Goal: Information Seeking & Learning: Find specific fact

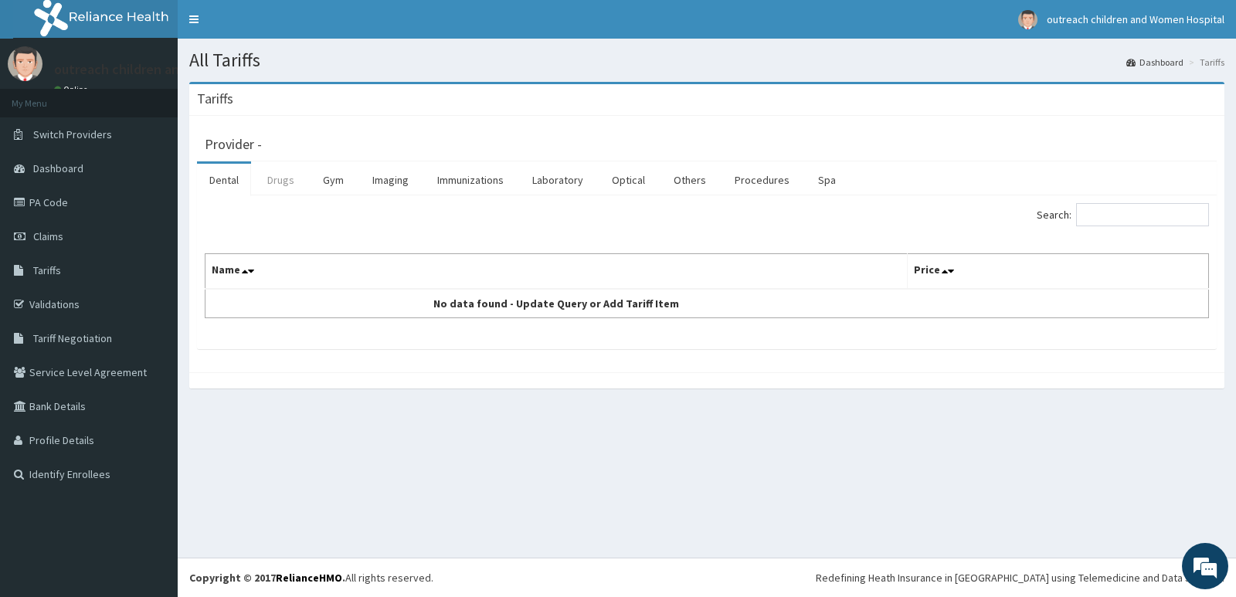
click at [273, 180] on link "Drugs" at bounding box center [281, 180] width 52 height 32
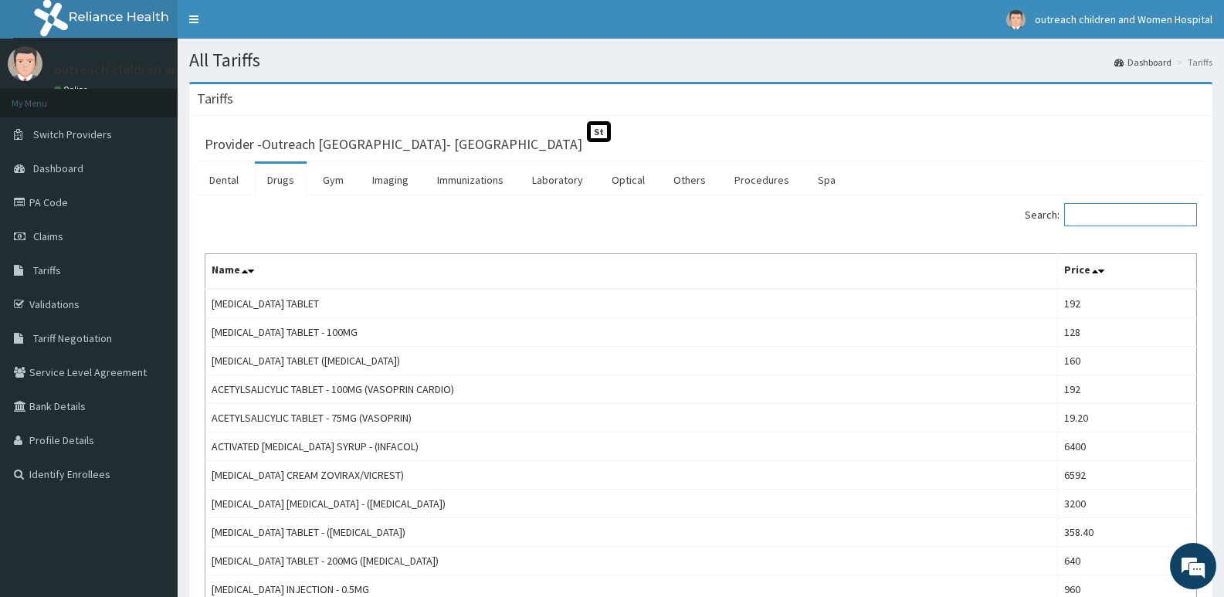
click at [1114, 219] on input "Search:" at bounding box center [1130, 214] width 133 height 23
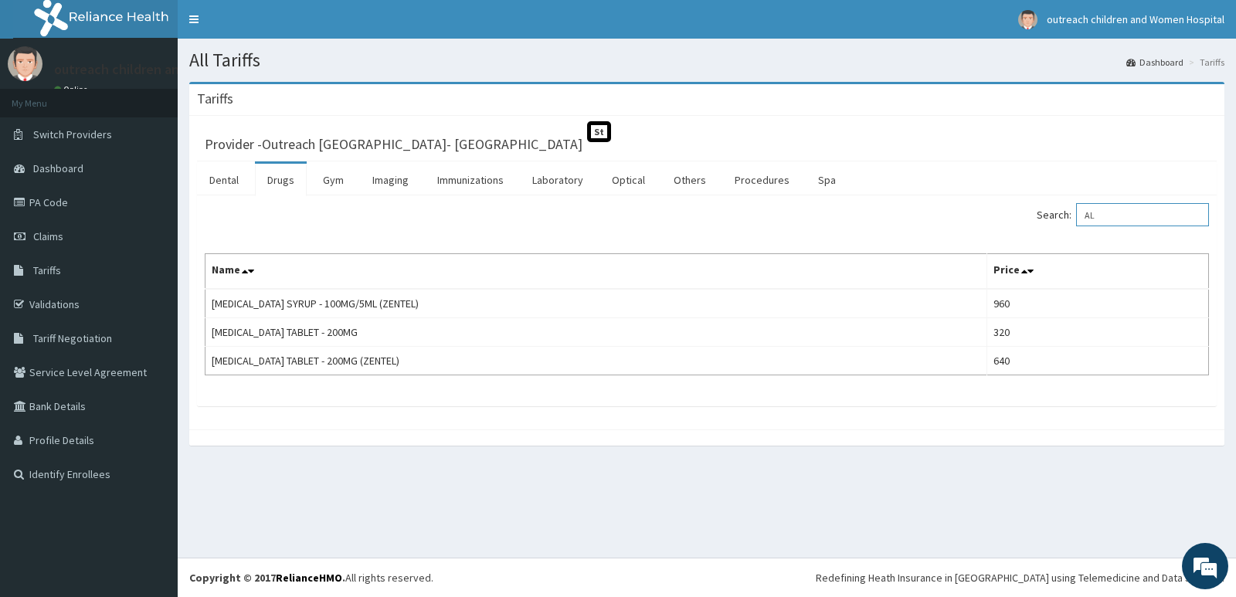
type input "A"
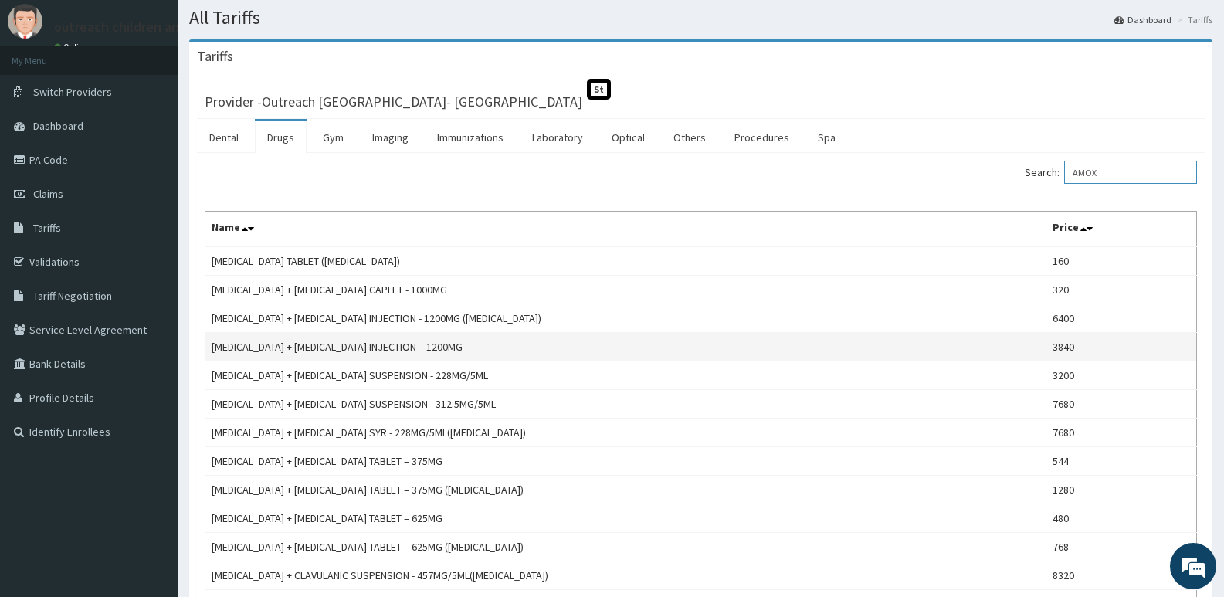
scroll to position [77, 0]
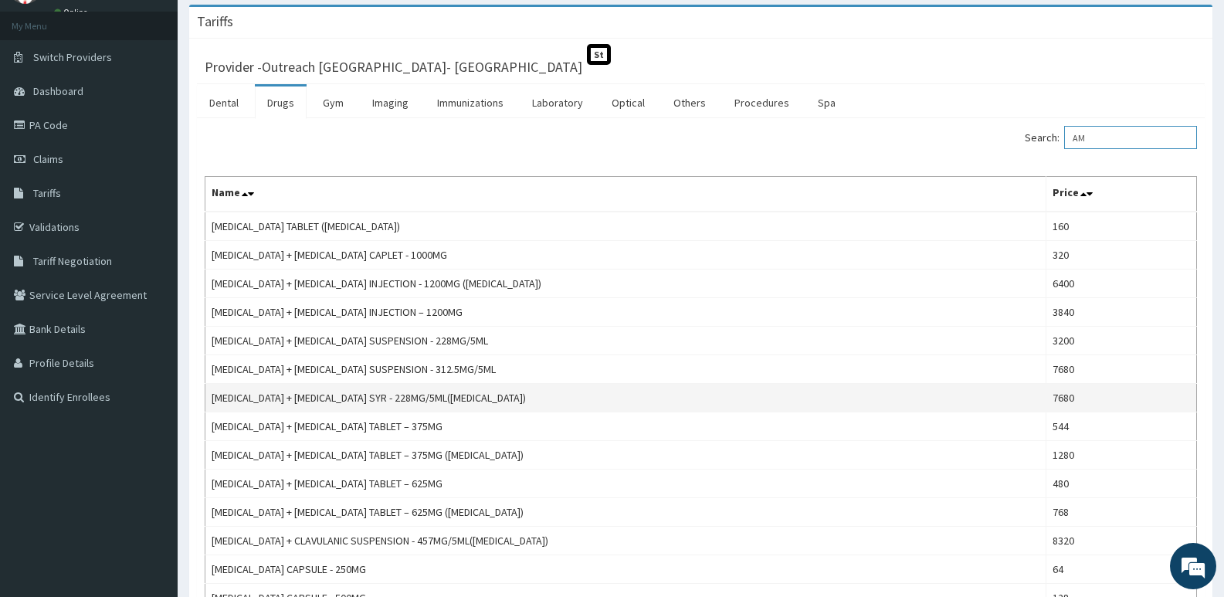
type input "A"
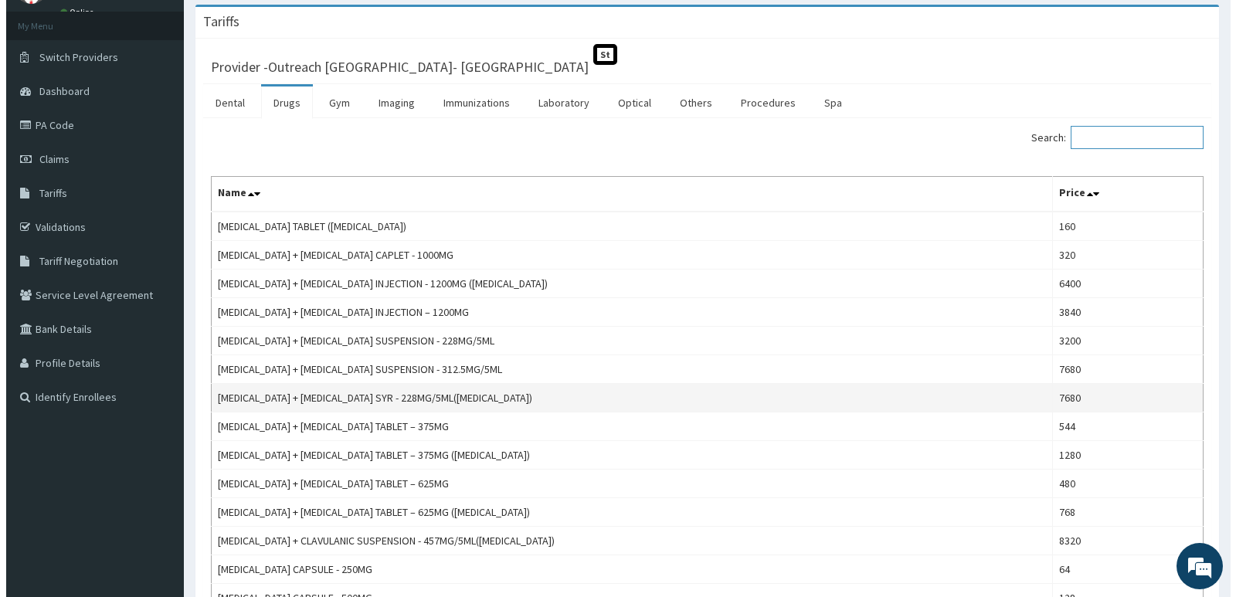
scroll to position [0, 0]
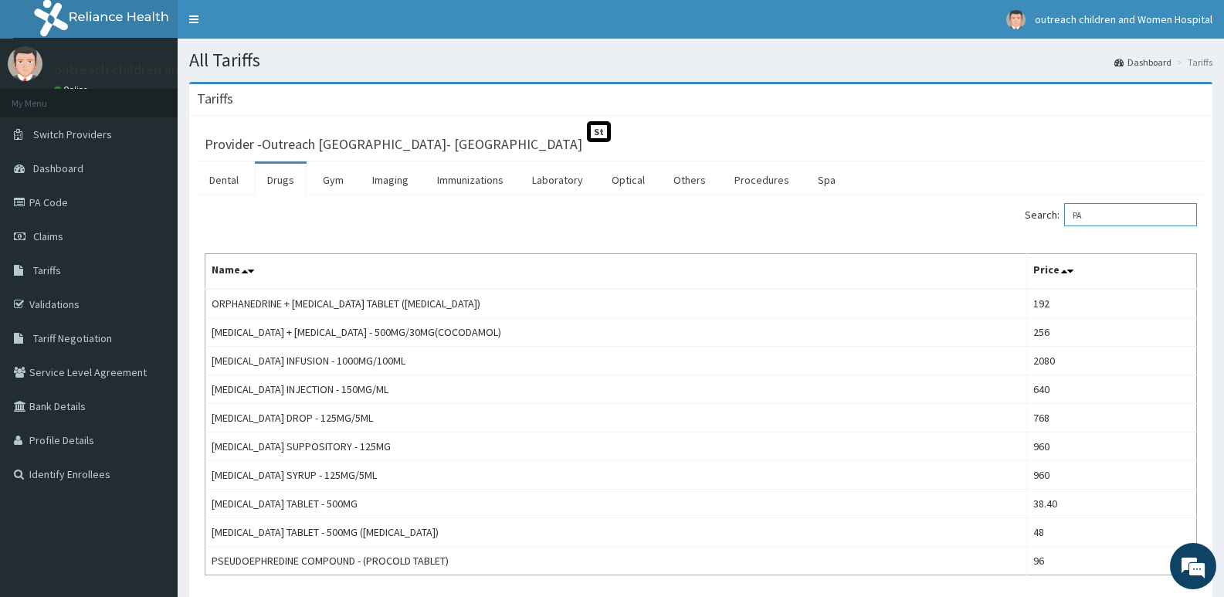
type input "P"
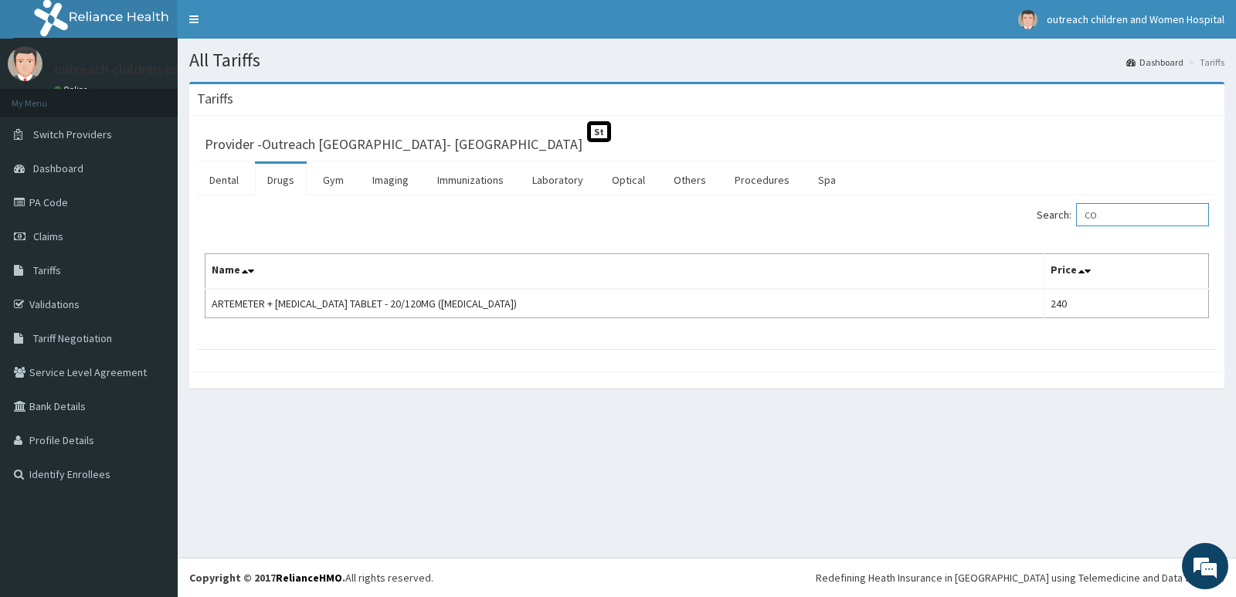
type input "C"
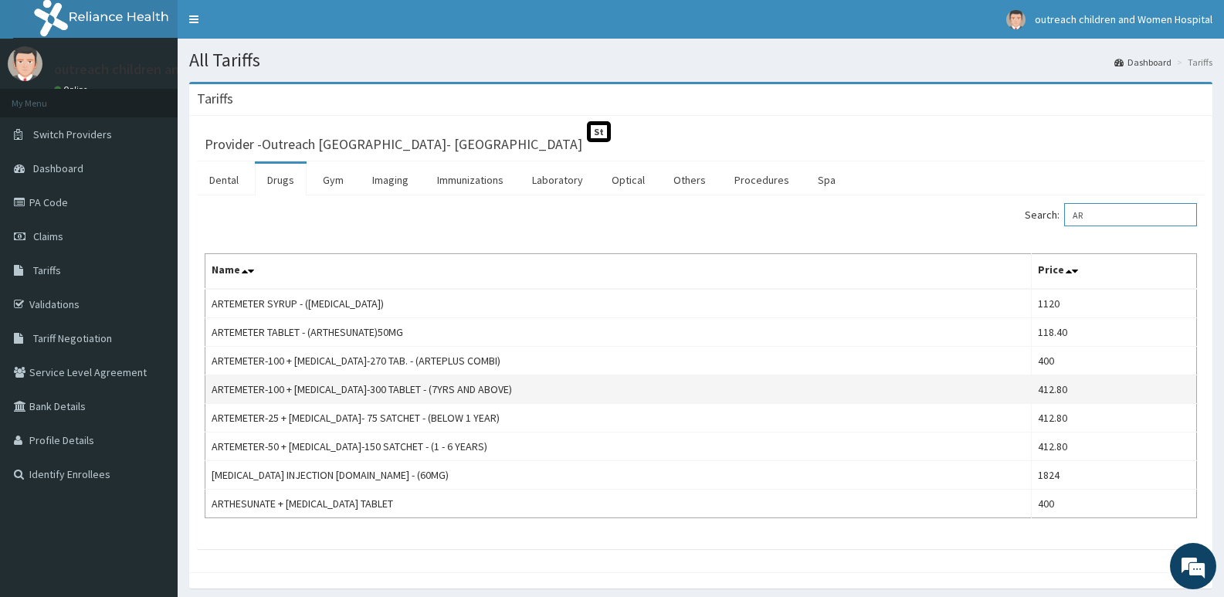
type input "A"
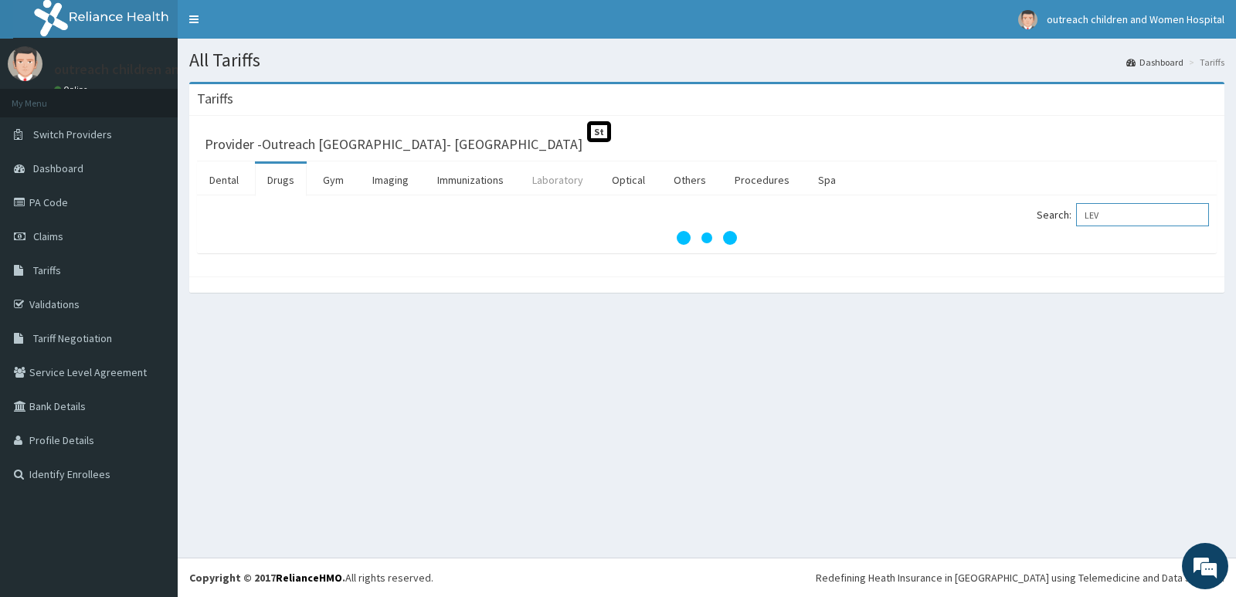
type input "LEV"
click at [571, 178] on link "Laboratory" at bounding box center [558, 180] width 76 height 32
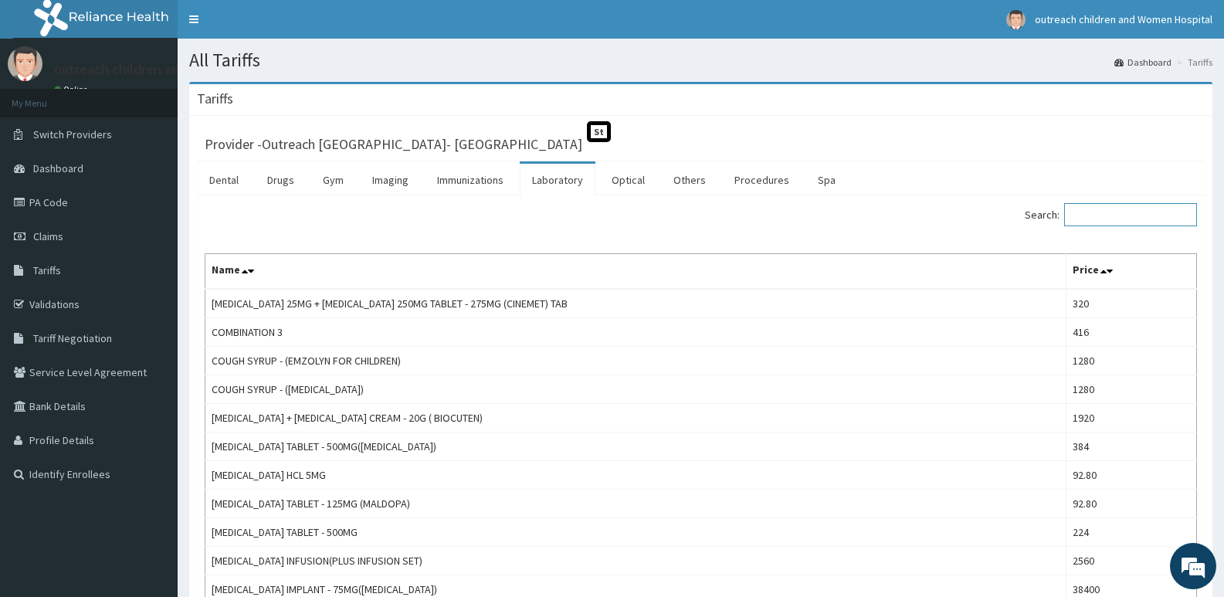
click at [1086, 222] on input "Search:" at bounding box center [1130, 214] width 133 height 23
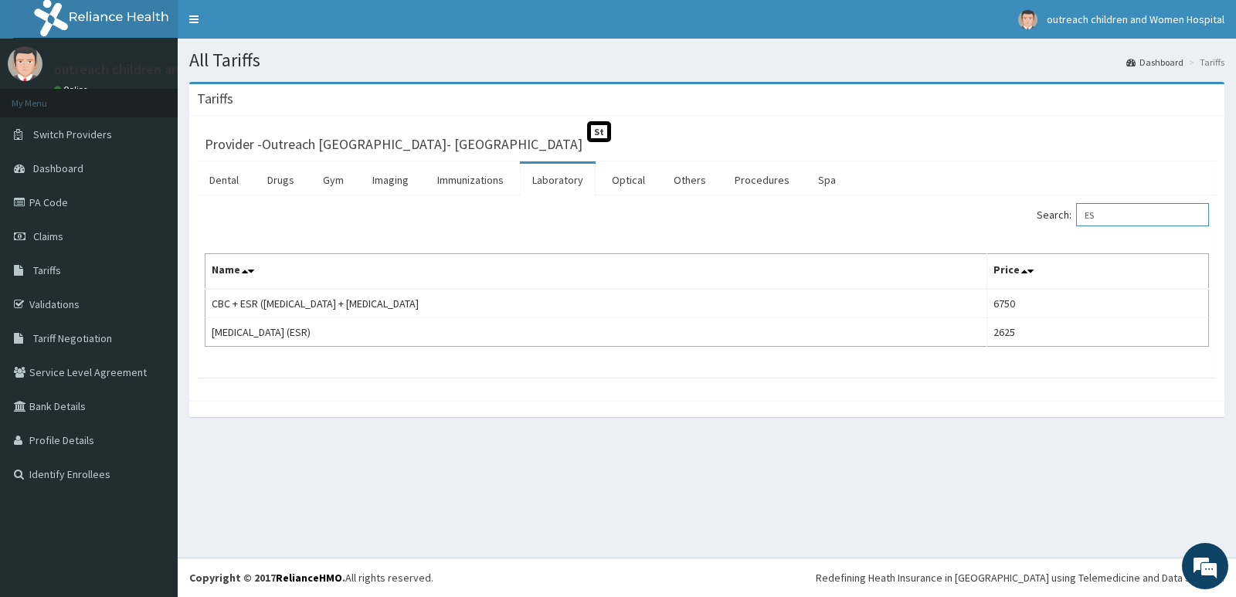
type input "E"
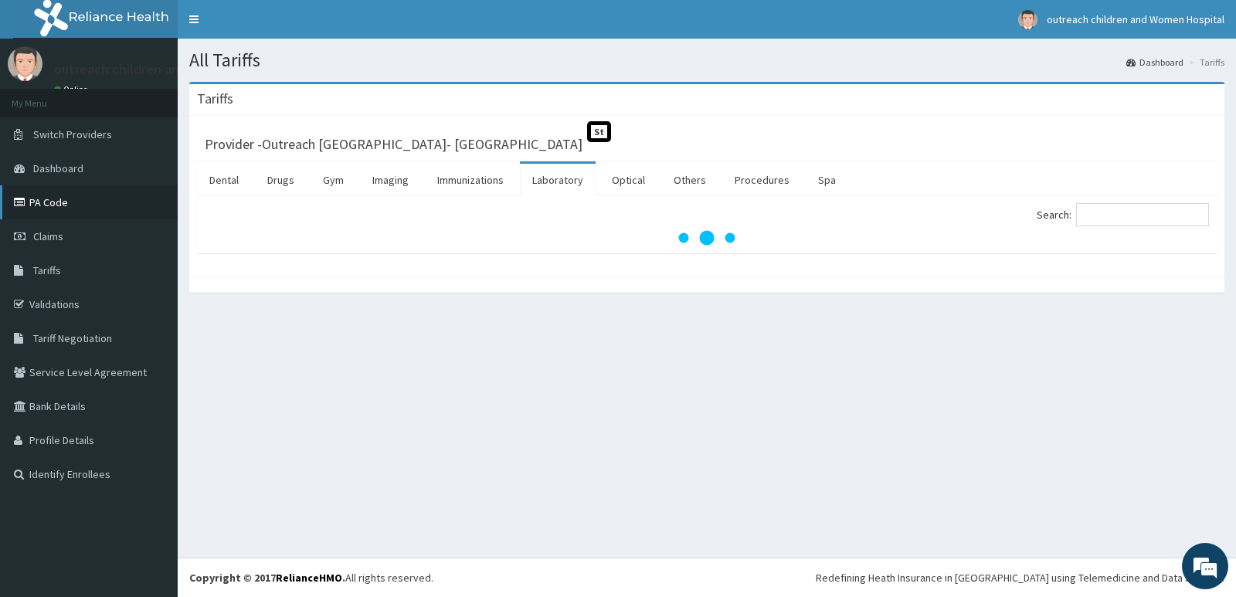
click at [76, 201] on link "PA Code" at bounding box center [89, 202] width 178 height 34
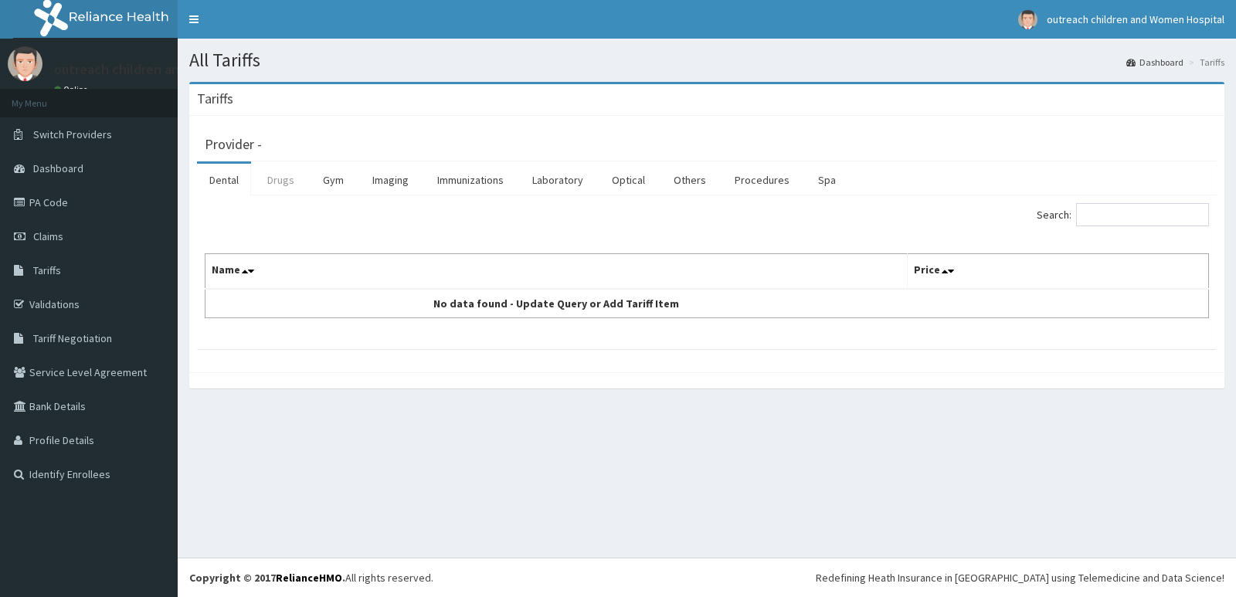
click at [278, 188] on link "Drugs" at bounding box center [281, 180] width 52 height 32
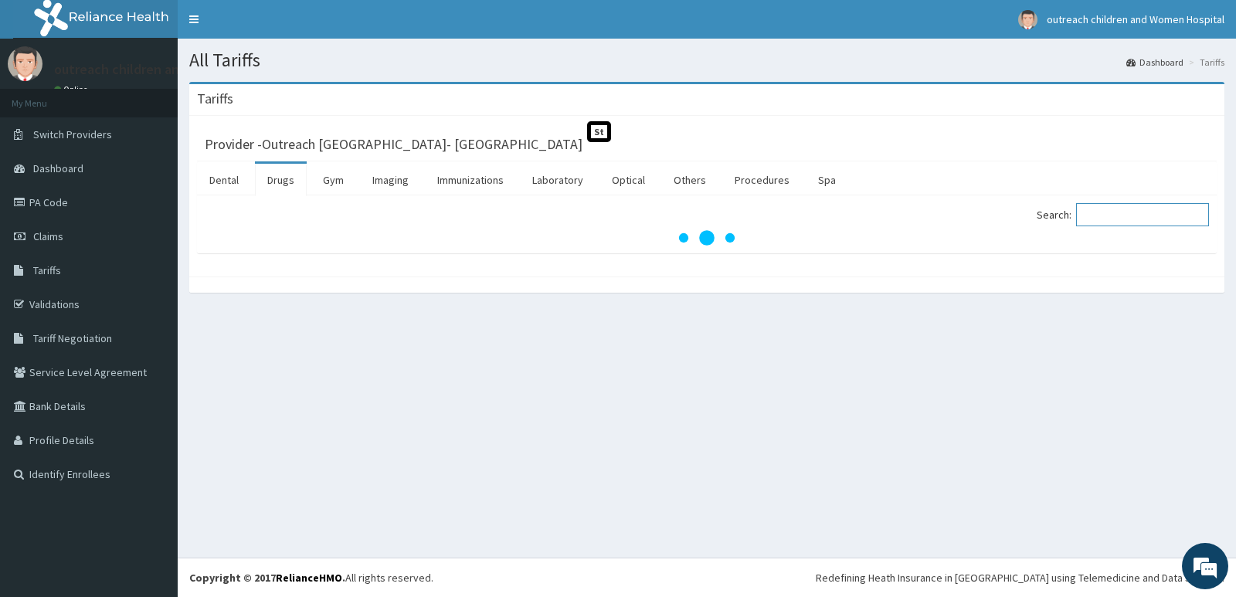
click at [1122, 209] on input "Search:" at bounding box center [1142, 214] width 133 height 23
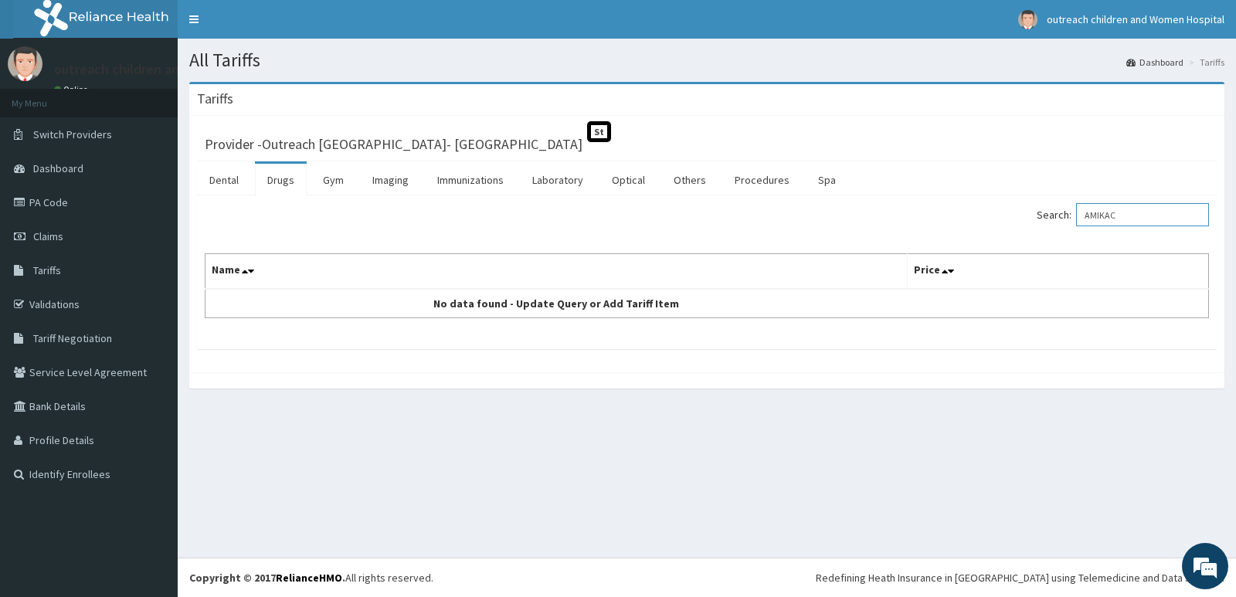
type input "AMIKAC"
